Goal: Task Accomplishment & Management: Use online tool/utility

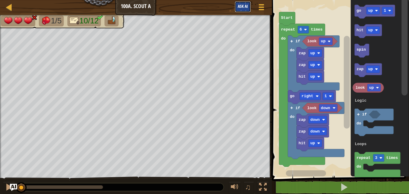
click at [238, 7] on span "Ask AI" at bounding box center [243, 6] width 10 height 6
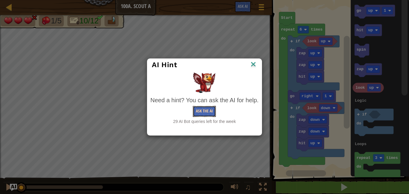
click at [208, 111] on button "Ask the AI" at bounding box center [204, 111] width 23 height 11
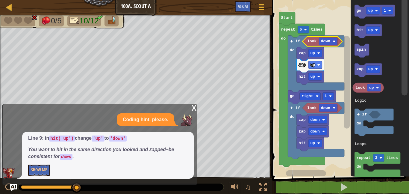
click at [192, 105] on div "x" at bounding box center [193, 107] width 5 height 6
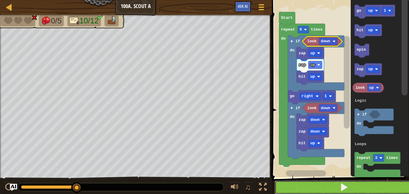
click at [294, 180] on button at bounding box center [344, 187] width 139 height 14
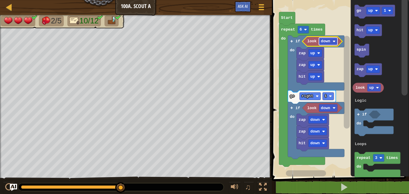
click at [325, 44] on rect "Blockly Workspace" at bounding box center [328, 40] width 19 height 7
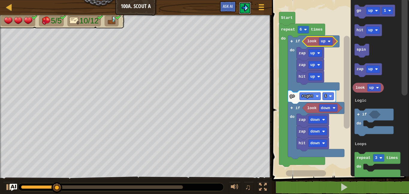
click at [243, 8] on img at bounding box center [245, 7] width 7 height 7
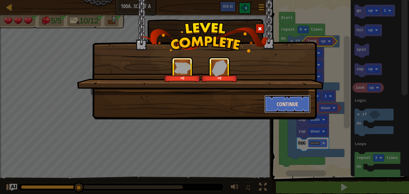
click at [285, 102] on button "Continue" at bounding box center [288, 104] width 46 height 18
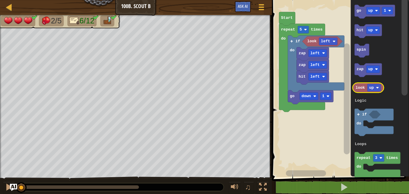
click at [366, 90] on icon "Blockly Workspace" at bounding box center [368, 88] width 31 height 10
click at [371, 89] on text "up" at bounding box center [371, 88] width 5 height 4
click at [302, 130] on rect "Blockly Workspace" at bounding box center [301, 128] width 14 height 7
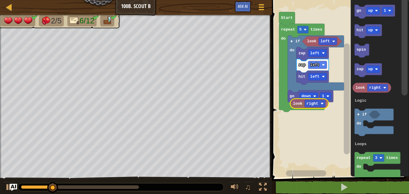
click at [300, 99] on div "Logic Loops look left hit left zap left zap left go down 1 if do repeat 5 times…" at bounding box center [339, 87] width 139 height 180
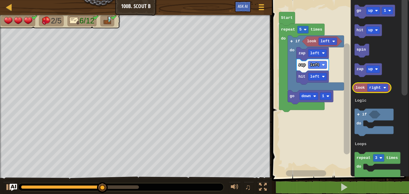
click at [359, 88] on text "look" at bounding box center [360, 88] width 9 height 4
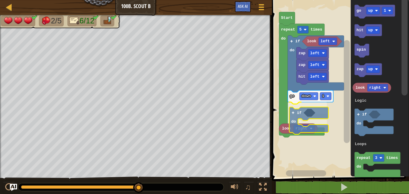
click at [301, 117] on div "Logic Loops look left hit left zap left zap left go down 1 if do if do repeat 5…" at bounding box center [339, 87] width 139 height 180
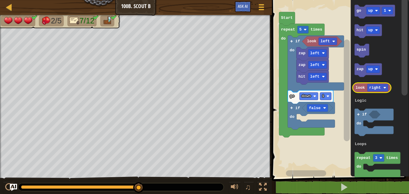
click at [360, 85] on icon "Blockly Workspace" at bounding box center [372, 88] width 39 height 10
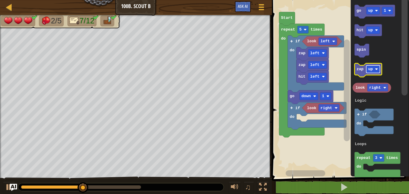
click at [373, 69] on rect "Blockly Workspace" at bounding box center [373, 69] width 14 height 7
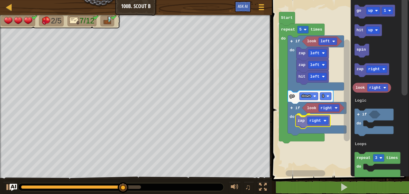
click at [303, 121] on div "Logic Loops look left hit left zap left zap left look right if do zap right go …" at bounding box center [339, 87] width 139 height 180
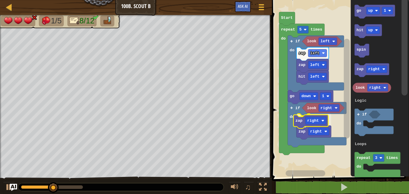
click at [301, 126] on div "Logic Loops look left hit left zap left zap left look right if do zap right zap…" at bounding box center [339, 87] width 139 height 180
click at [0, 0] on div at bounding box center [0, 0] width 0 height 0
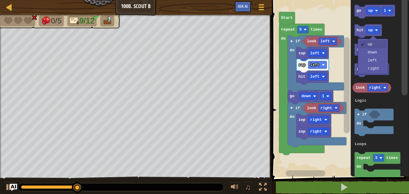
click at [378, 69] on text "right" at bounding box center [375, 69] width 12 height 4
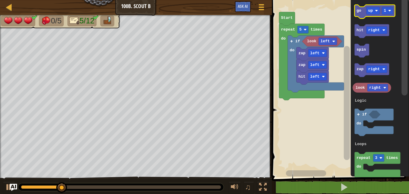
click at [370, 15] on icon "Blockly Workspace" at bounding box center [375, 12] width 41 height 14
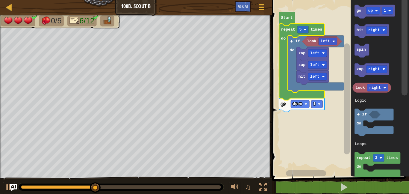
click at [302, 25] on icon "Blockly Workspace" at bounding box center [302, 62] width 46 height 76
click at [303, 30] on rect "Blockly Workspace" at bounding box center [303, 29] width 11 height 7
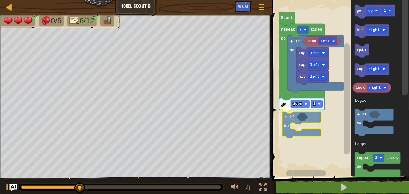
click at [289, 117] on div "Logic Loops Start repeat 7 times do look left if do zap left zap left hit left …" at bounding box center [339, 87] width 139 height 180
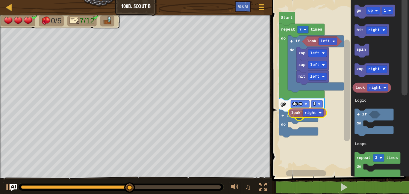
click at [298, 116] on div "Logic Loops Start repeat 7 times do look left if do zap left zap left hit left …" at bounding box center [339, 87] width 139 height 180
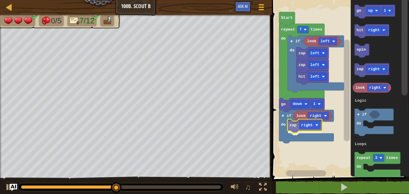
click at [293, 129] on div "Logic Loops Start repeat 7 times do look left if do zap left zap left hit left …" at bounding box center [339, 87] width 139 height 180
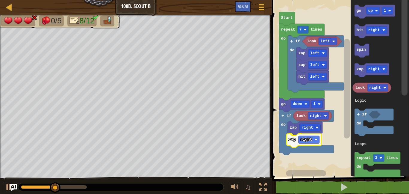
click at [295, 141] on div "Logic Loops Start repeat 7 times do look left if do zap left zap left hit left …" at bounding box center [339, 87] width 139 height 180
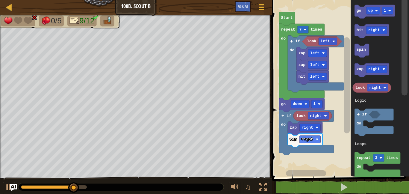
click at [332, 123] on div "Logic Loops Start repeat 7 times do look left if do zap left zap left hit left …" at bounding box center [339, 87] width 139 height 180
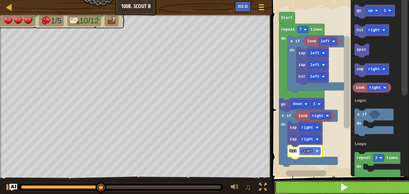
click at [328, 189] on button at bounding box center [344, 187] width 139 height 14
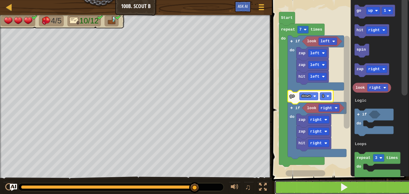
click at [382, 187] on button at bounding box center [344, 187] width 139 height 14
click at [357, 187] on button at bounding box center [344, 187] width 139 height 14
